Goal: Information Seeking & Learning: Learn about a topic

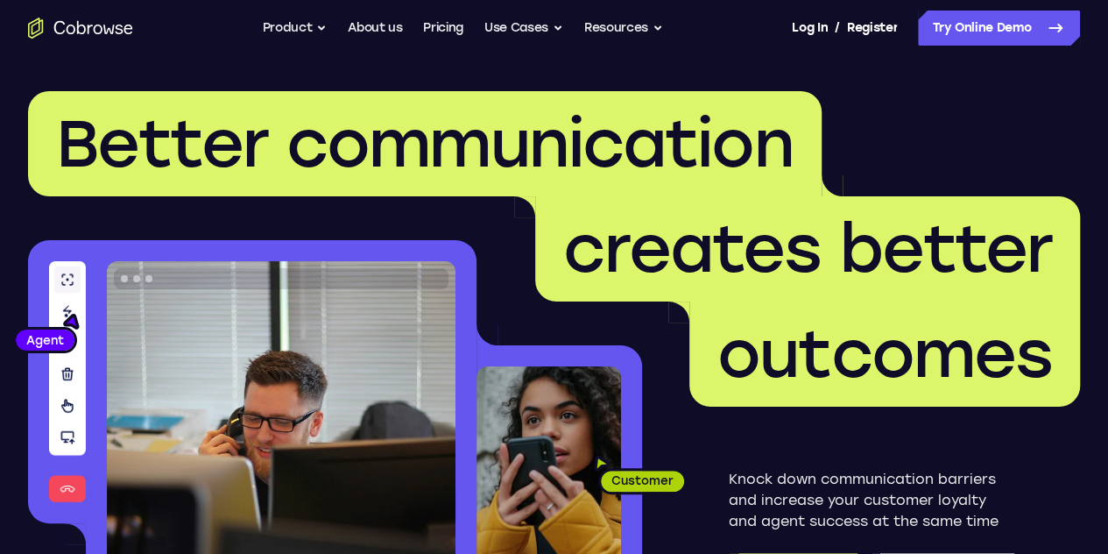
click at [997, 131] on h1 "Better communication creates better outcomes" at bounding box center [554, 248] width 1052 height 315
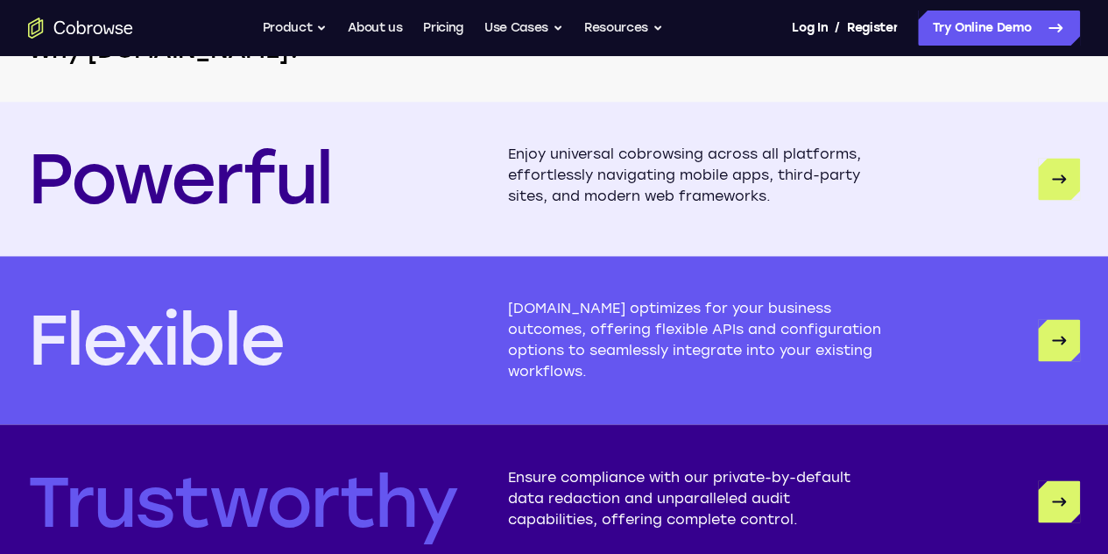
scroll to position [4521, 0]
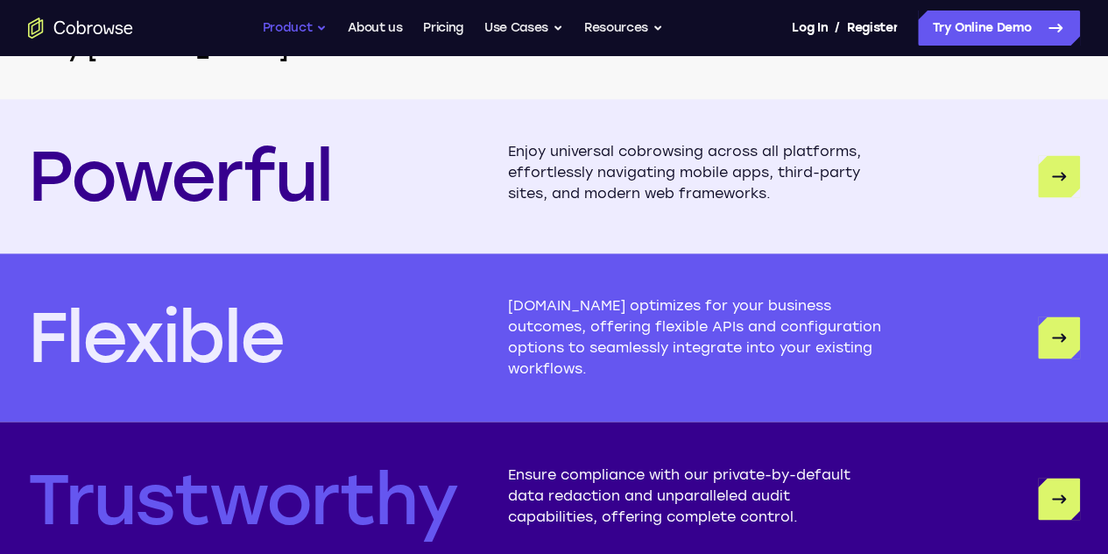
click at [300, 25] on button "Product" at bounding box center [295, 28] width 65 height 35
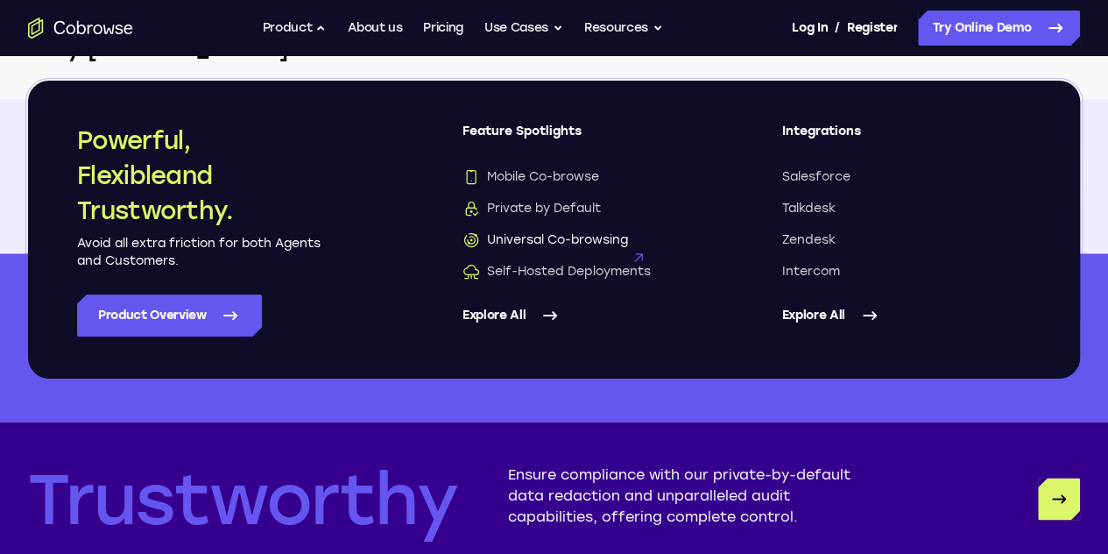
click at [564, 238] on span "Universal Co-browsing" at bounding box center [546, 240] width 166 height 18
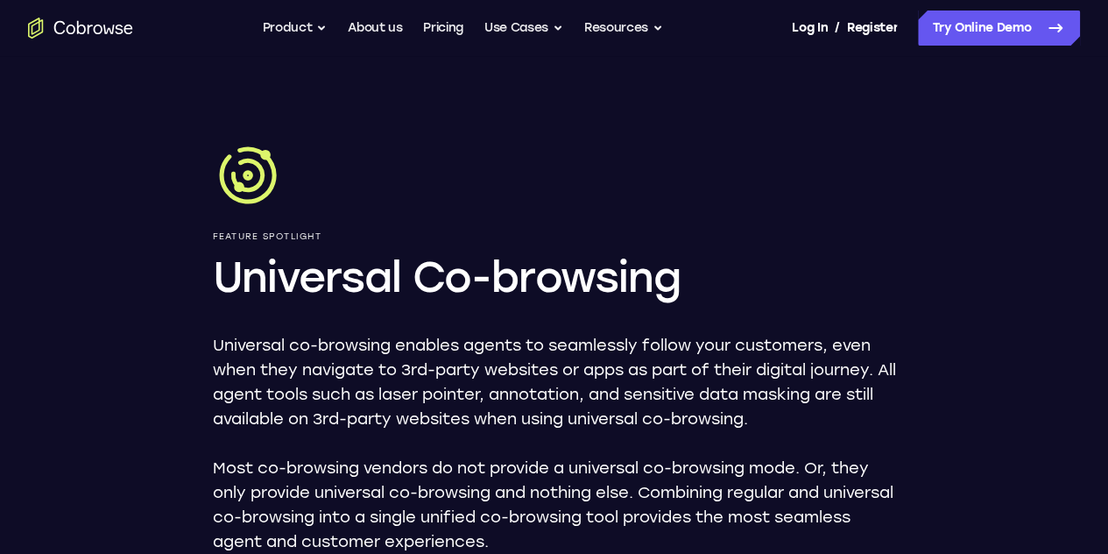
click at [564, 368] on p "Universal co-browsing enables agents to seamlessly follow your customers, even …" at bounding box center [554, 382] width 683 height 98
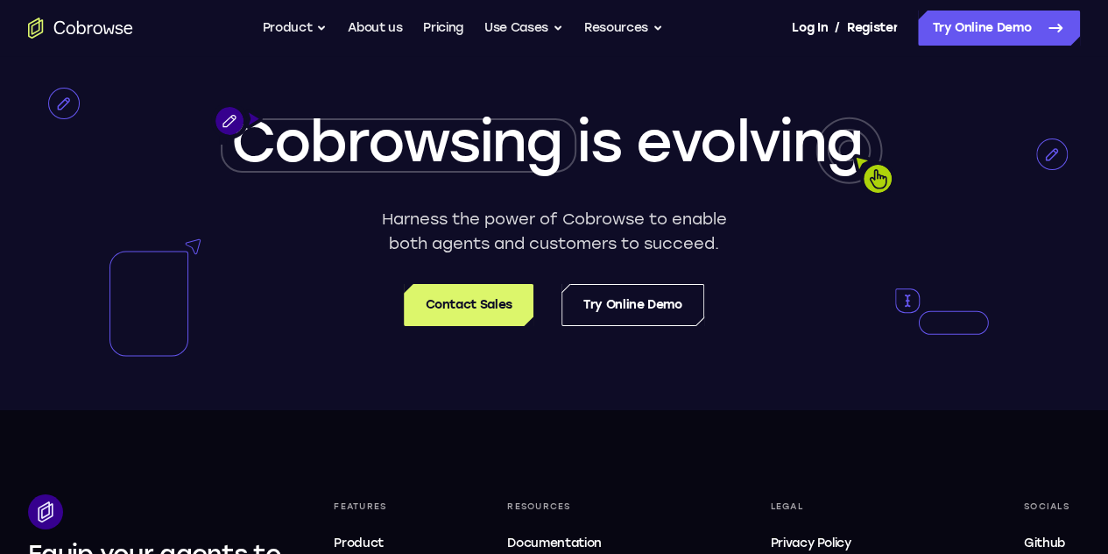
scroll to position [3119, 0]
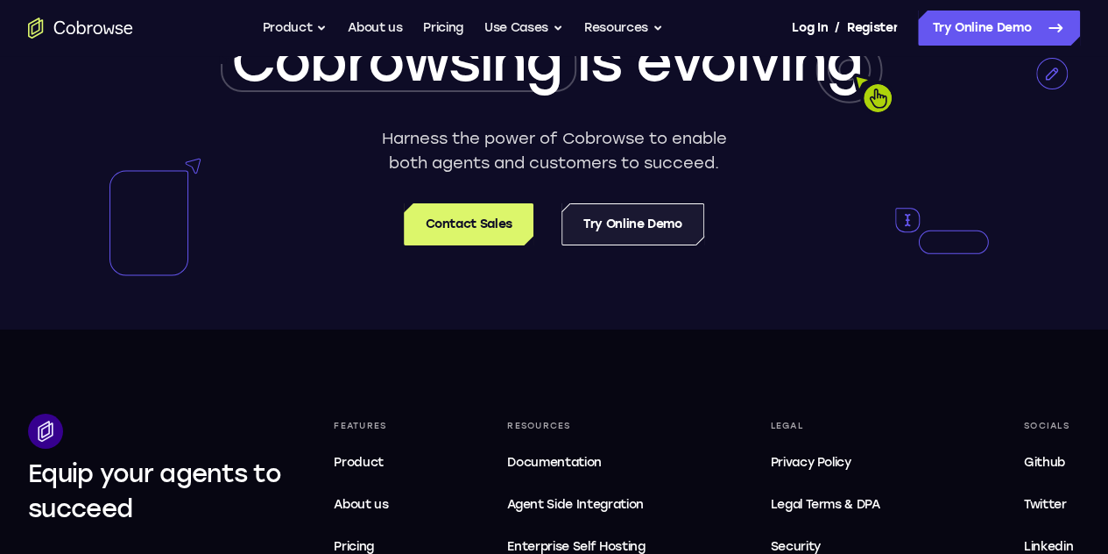
click at [624, 203] on link "Try Online Demo" at bounding box center [633, 224] width 143 height 42
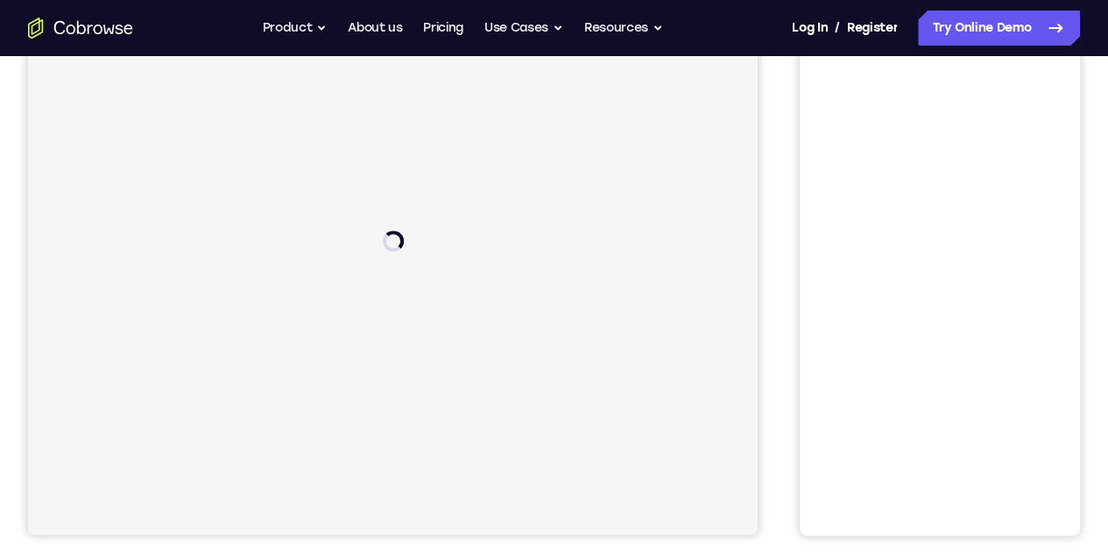
scroll to position [210, 0]
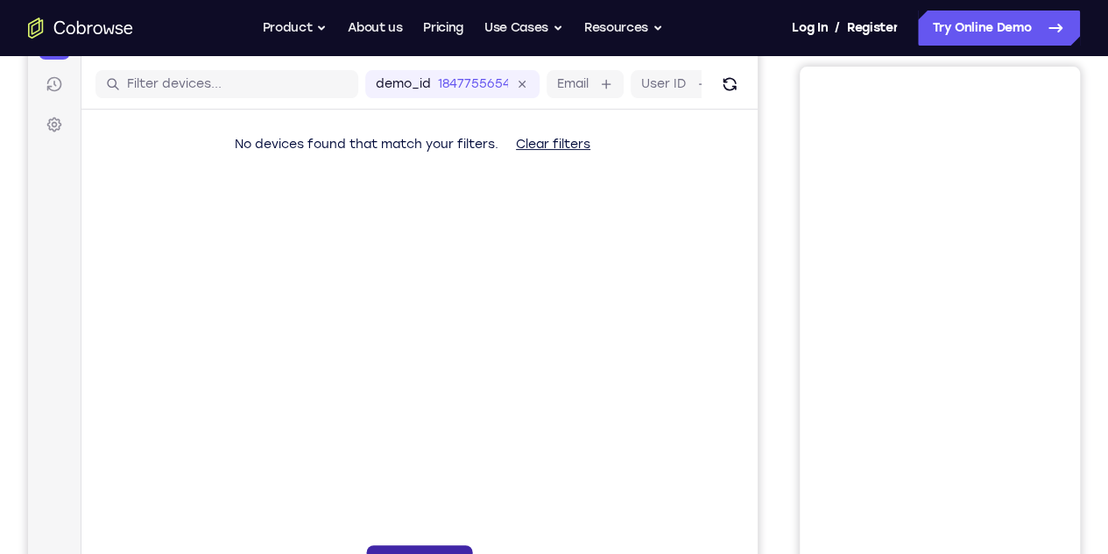
click at [367, 545] on button "6-digit code" at bounding box center [420, 562] width 106 height 35
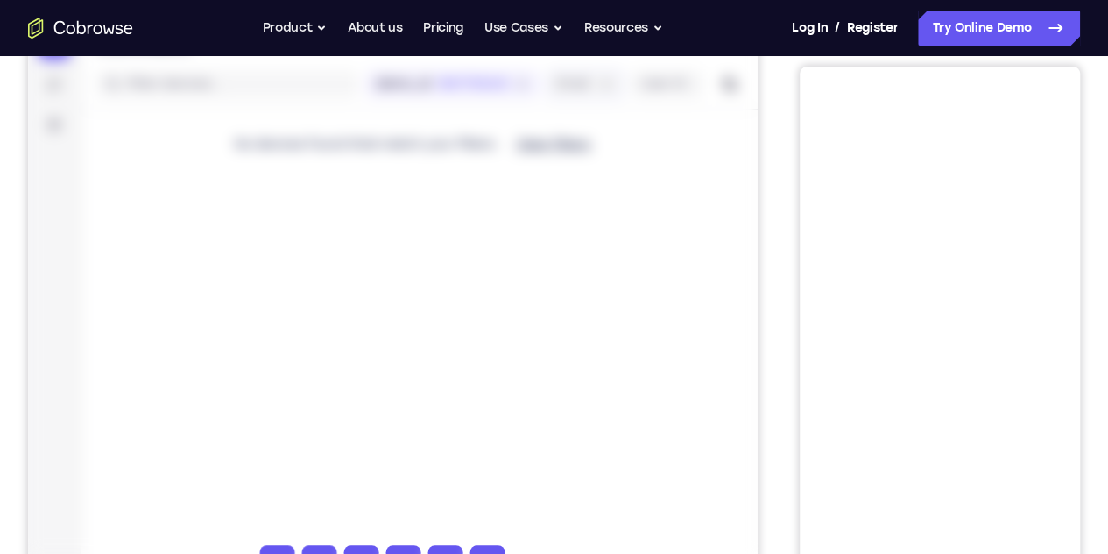
click at [557, 93] on label "Email" at bounding box center [573, 84] width 32 height 18
click at [502, 162] on button "Clear filters" at bounding box center [553, 144] width 103 height 35
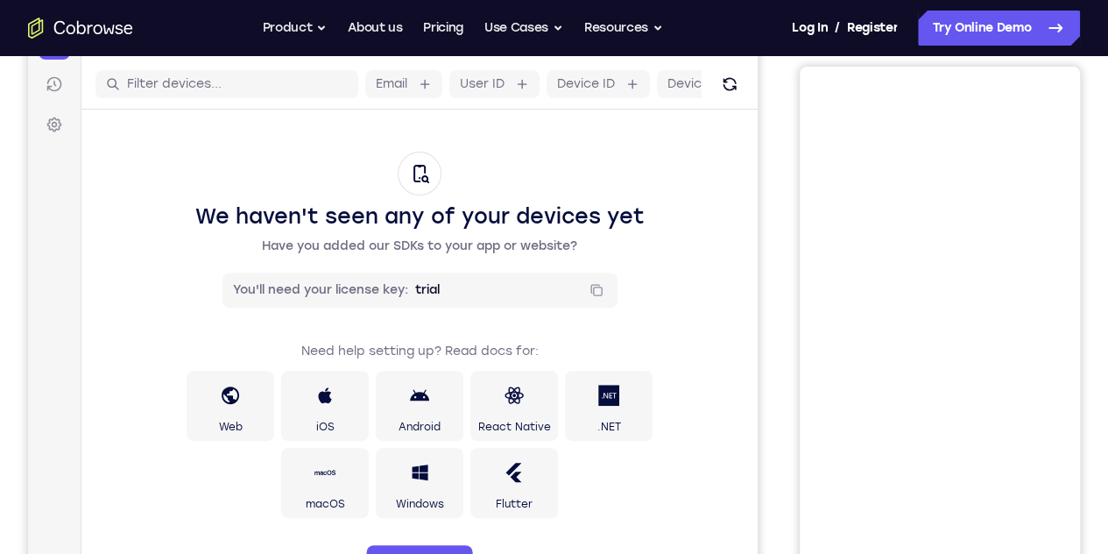
click at [612, 258] on div "We haven't seen any of your devices yet Have you added our SDKs to your app or …" at bounding box center [420, 233] width 536 height 163
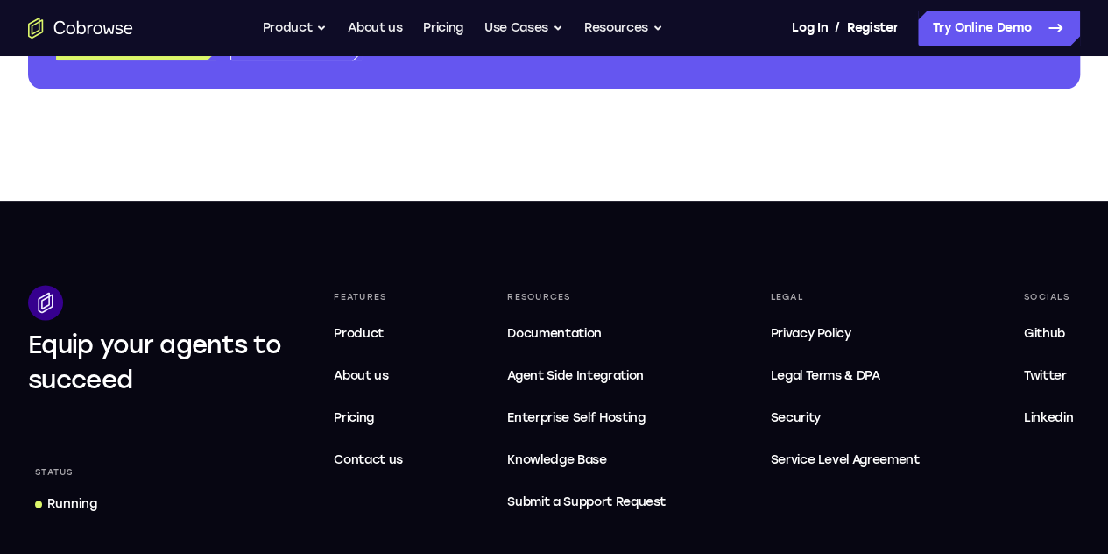
scroll to position [1051, 0]
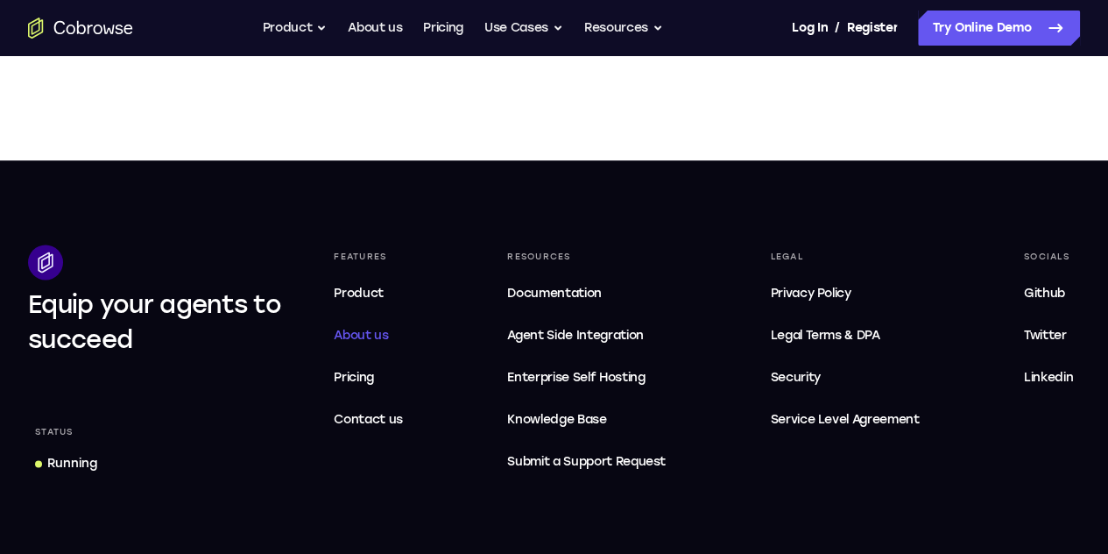
click at [388, 334] on span "About us" at bounding box center [361, 335] width 54 height 15
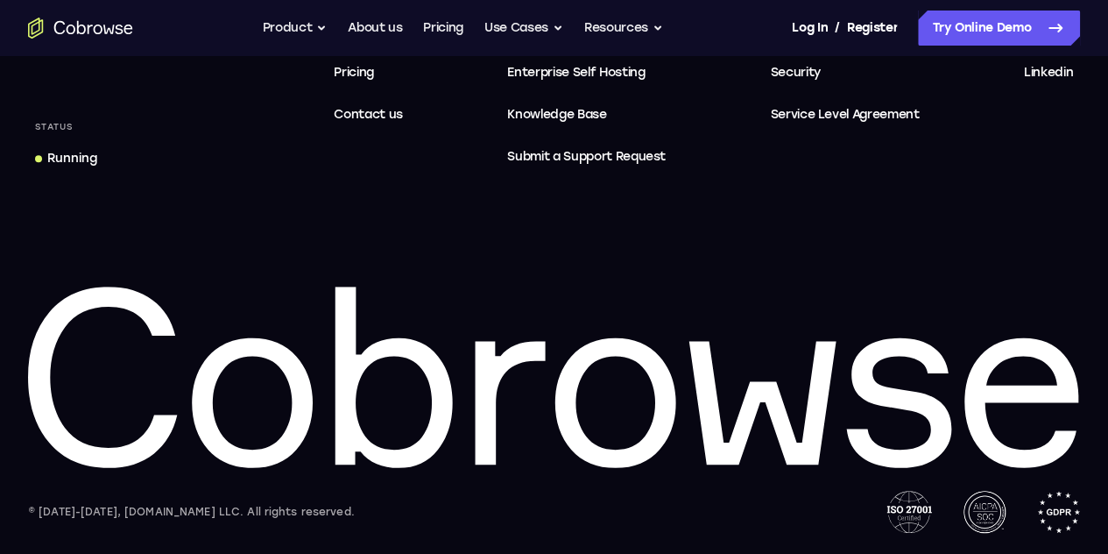
scroll to position [3622, 0]
